Goal: Task Accomplishment & Management: Manage account settings

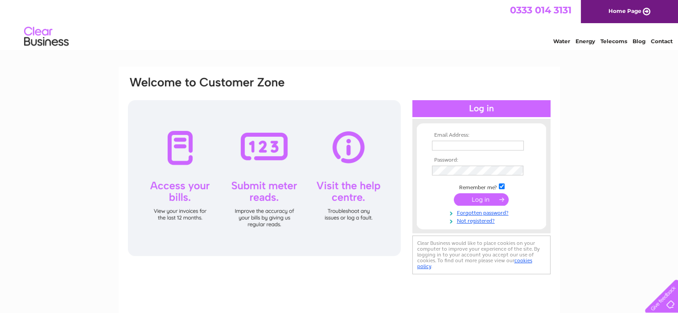
click at [447, 148] on input "text" at bounding box center [478, 146] width 92 height 10
type input "[EMAIL_ADDRESS][DOMAIN_NAME]"
click at [454, 194] on input "submit" at bounding box center [481, 200] width 55 height 12
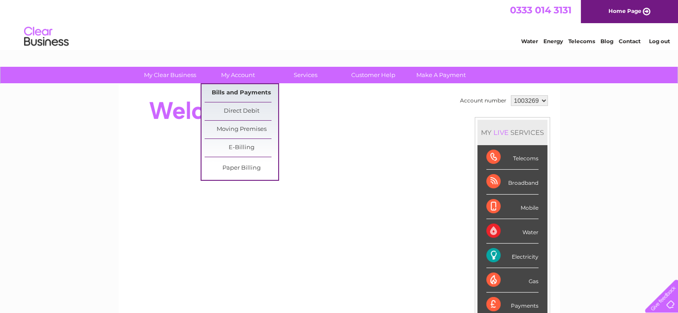
click at [239, 87] on link "Bills and Payments" at bounding box center [242, 93] width 74 height 18
click at [240, 91] on link "Bills and Payments" at bounding box center [242, 93] width 74 height 18
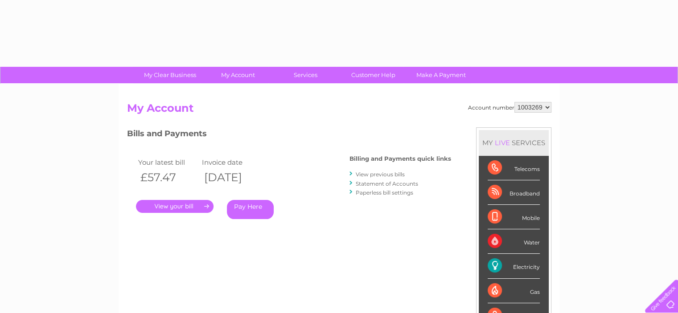
click at [179, 204] on link "." at bounding box center [175, 206] width 78 height 13
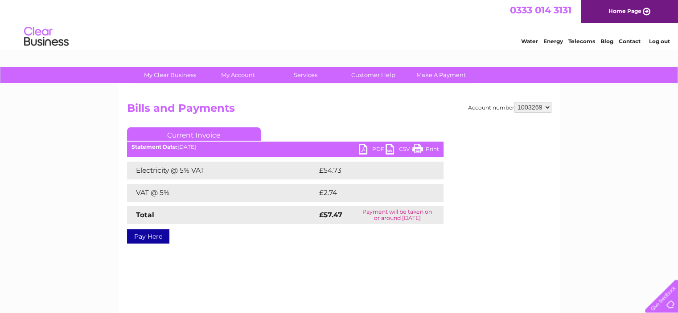
click at [374, 149] on link "PDF" at bounding box center [372, 150] width 27 height 13
click at [661, 41] on link "Log out" at bounding box center [658, 41] width 21 height 7
